Goal: Task Accomplishment & Management: Manage account settings

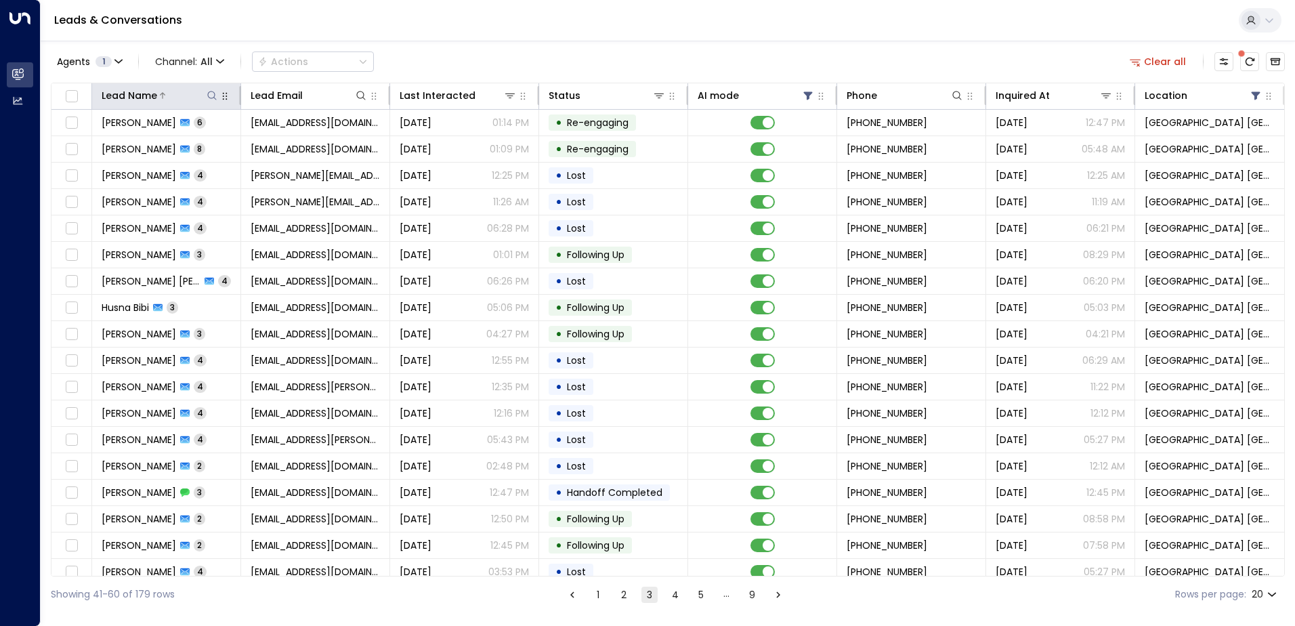
click at [211, 95] on icon at bounding box center [212, 95] width 11 height 11
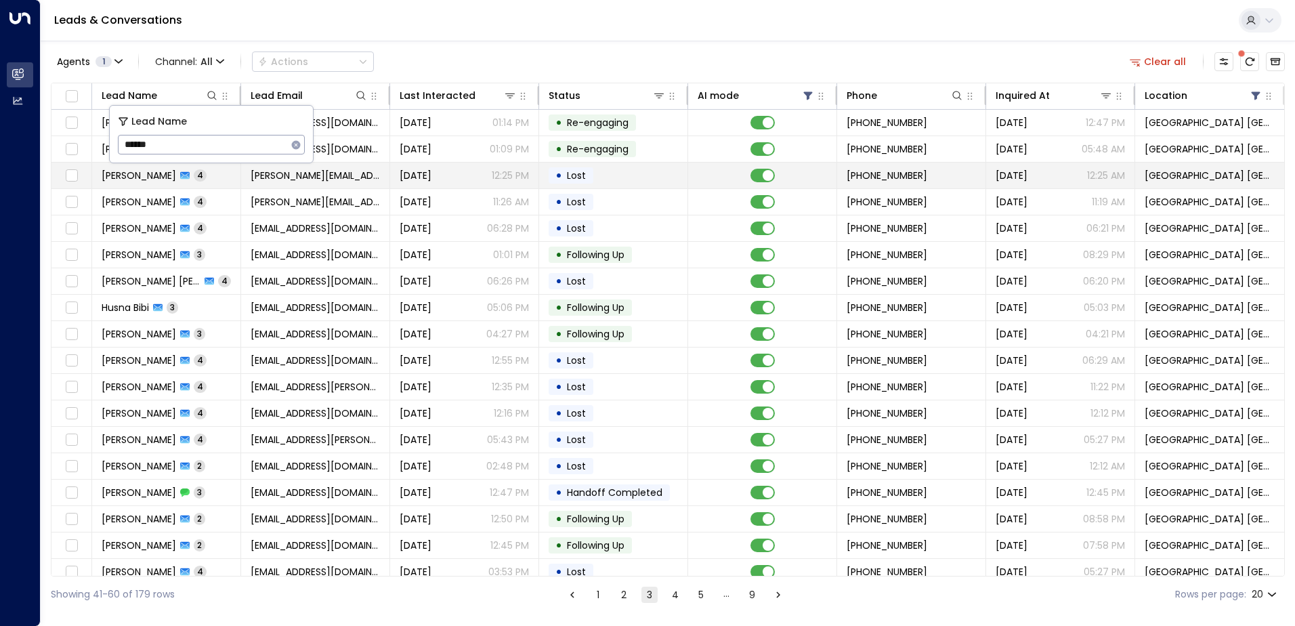
type input "*******"
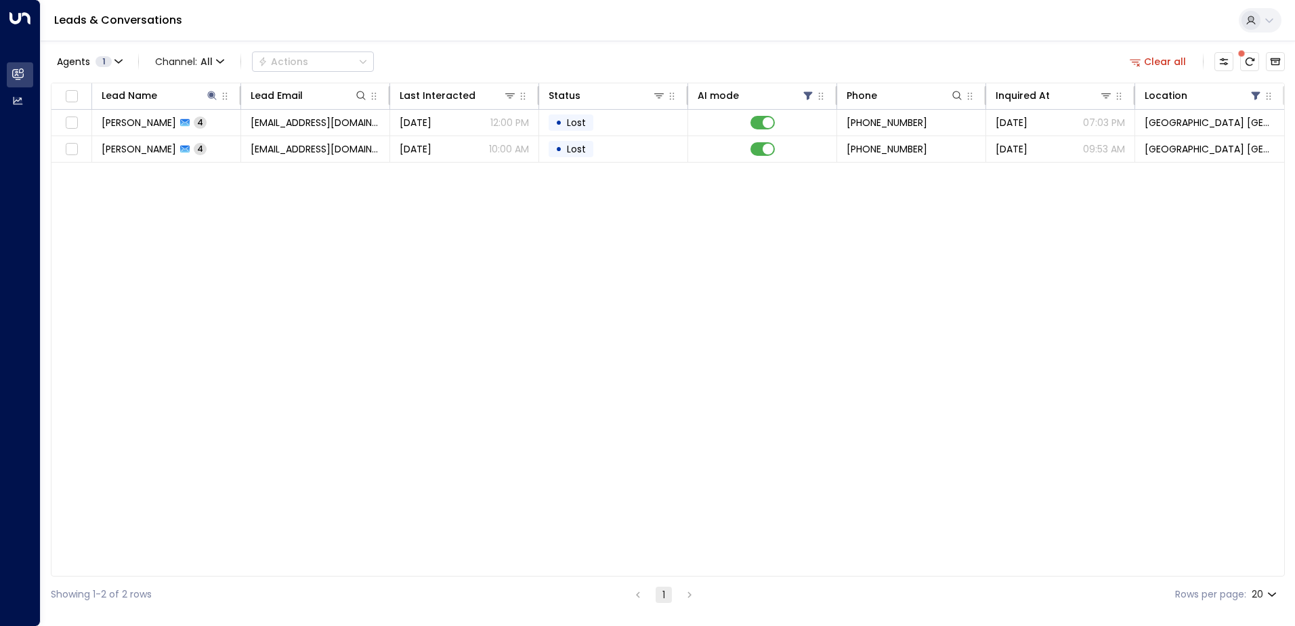
click at [423, 257] on div "Lead Name Lead Email Last Interacted Status AI mode Phone Inquired At Location …" at bounding box center [668, 330] width 1234 height 494
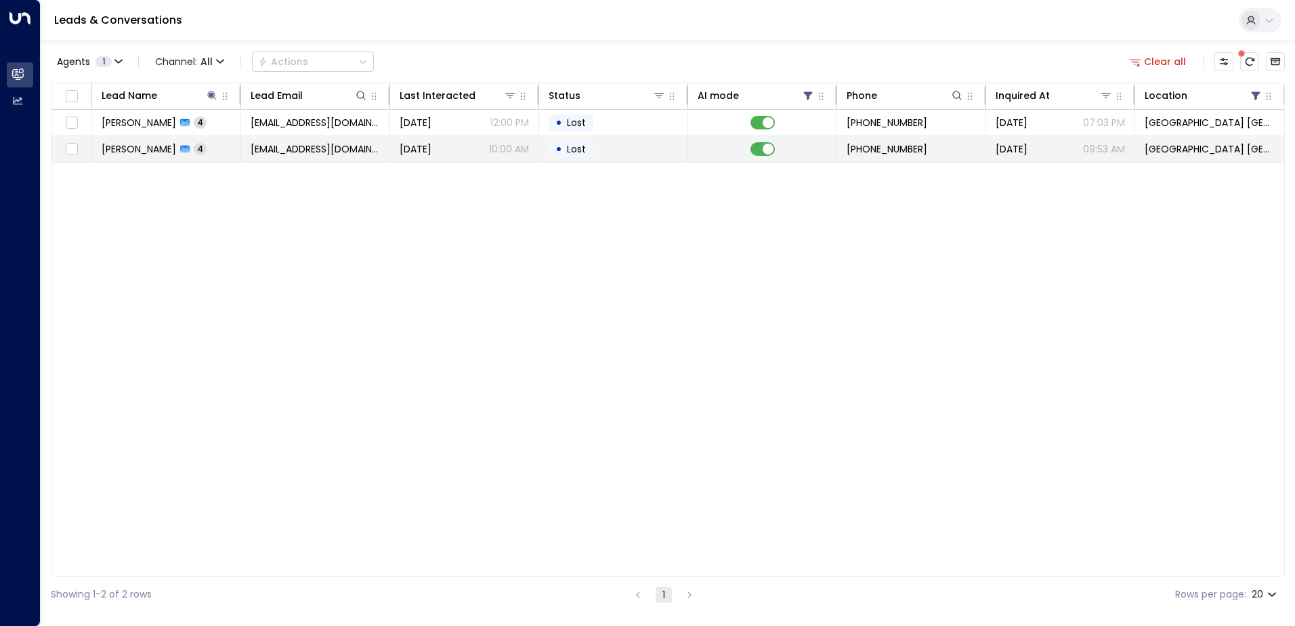
click at [285, 154] on span "[EMAIL_ADDRESS][DOMAIN_NAME]" at bounding box center [315, 149] width 129 height 14
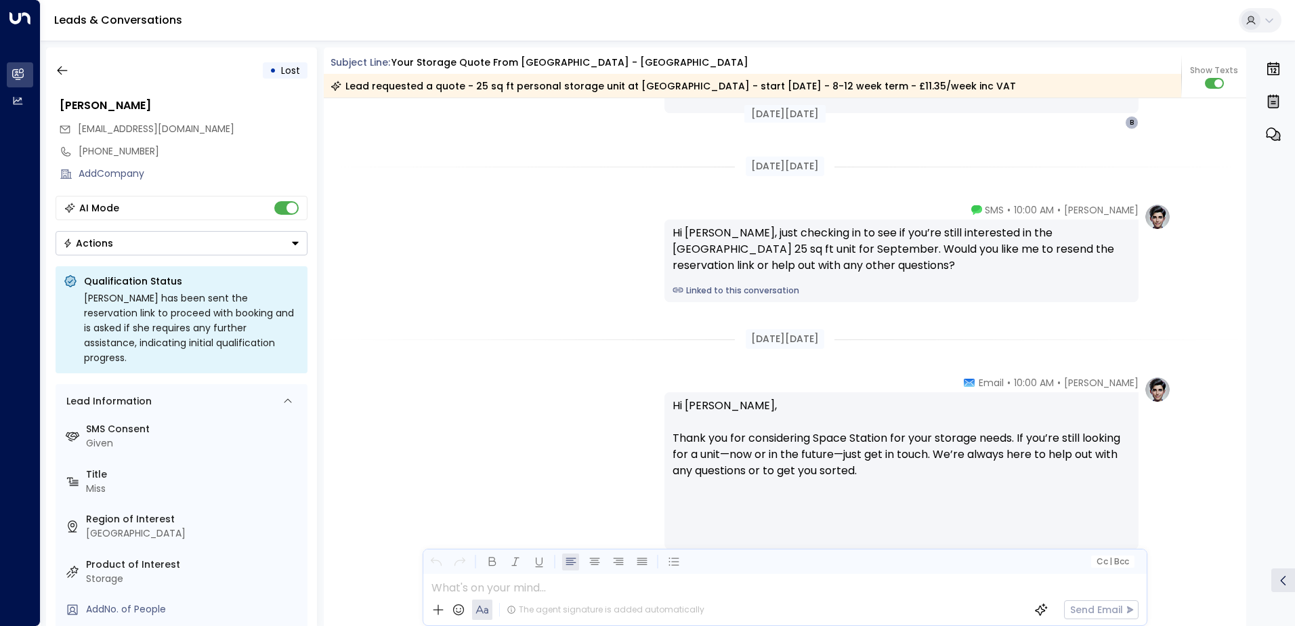
scroll to position [1947, 0]
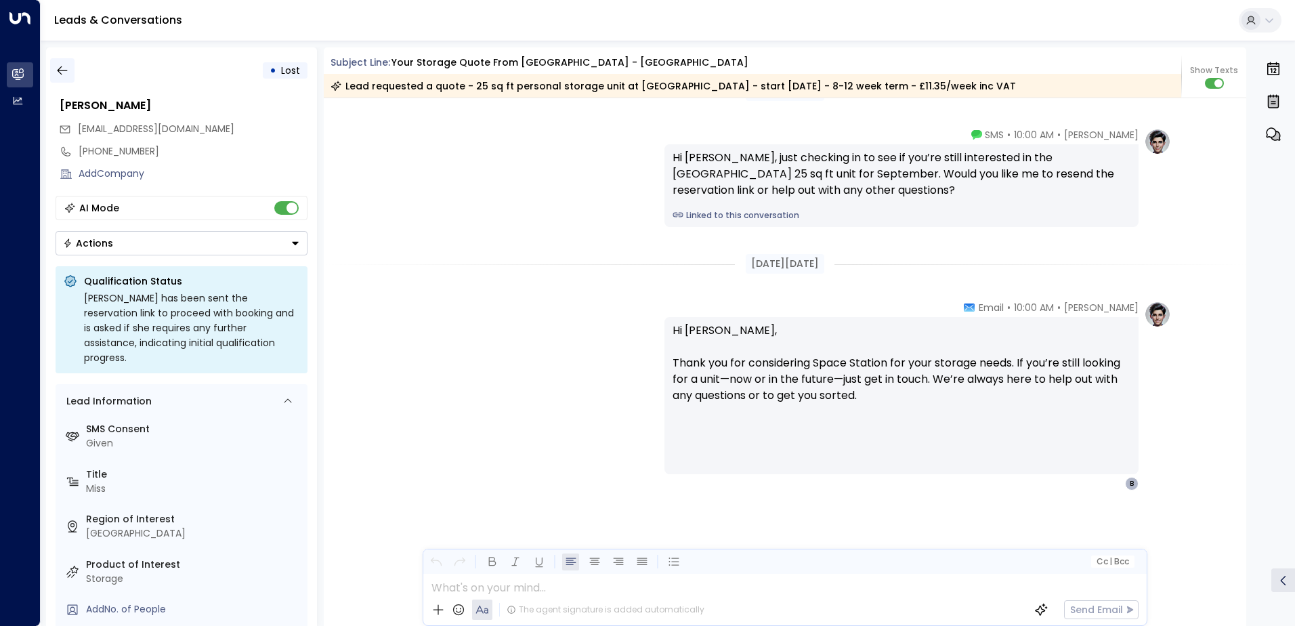
click at [56, 73] on icon "button" at bounding box center [63, 71] width 14 height 14
